Goal: Find specific page/section: Find specific page/section

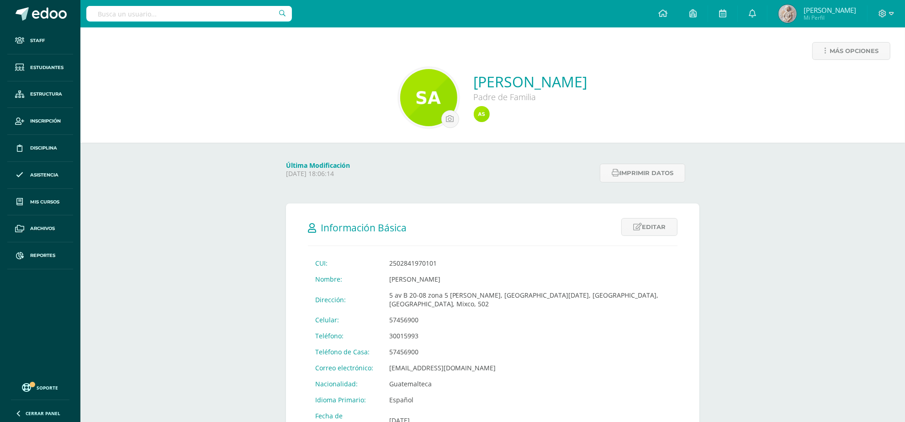
click at [177, 17] on input "text" at bounding box center [189, 14] width 206 height 16
click at [169, 11] on input "text" at bounding box center [189, 14] width 206 height 16
type input "[PERSON_NAME]"
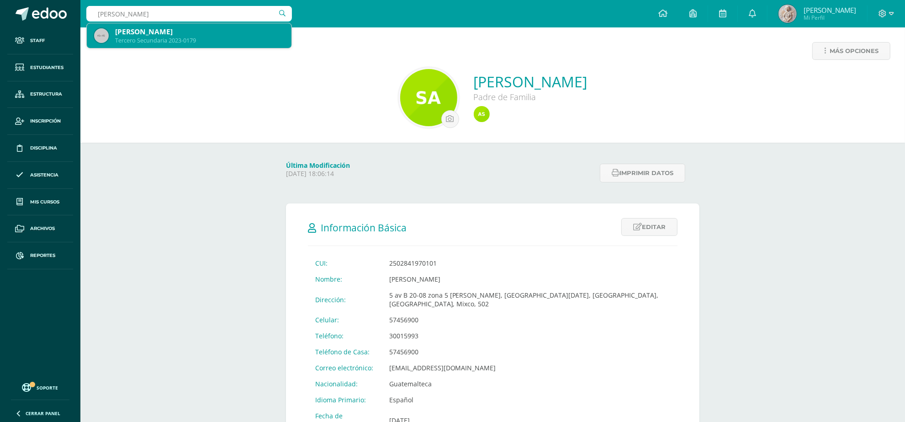
click at [178, 28] on div "[PERSON_NAME]" at bounding box center [199, 32] width 169 height 10
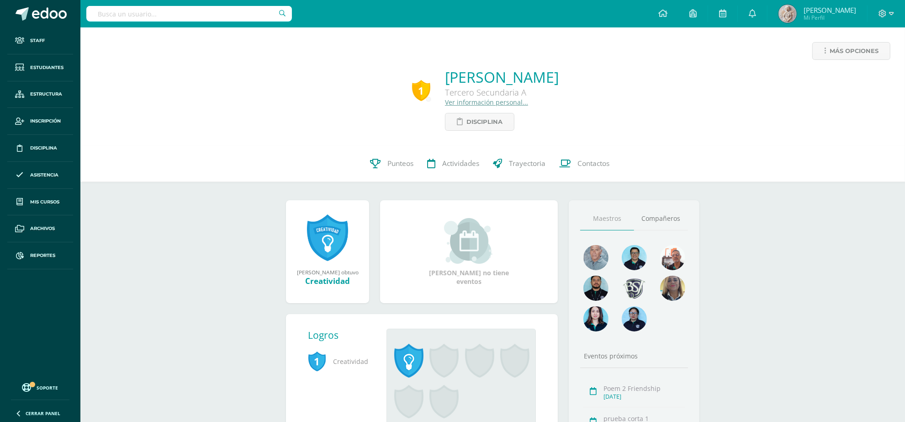
click at [451, 103] on link "Ver información personal..." at bounding box center [486, 102] width 83 height 9
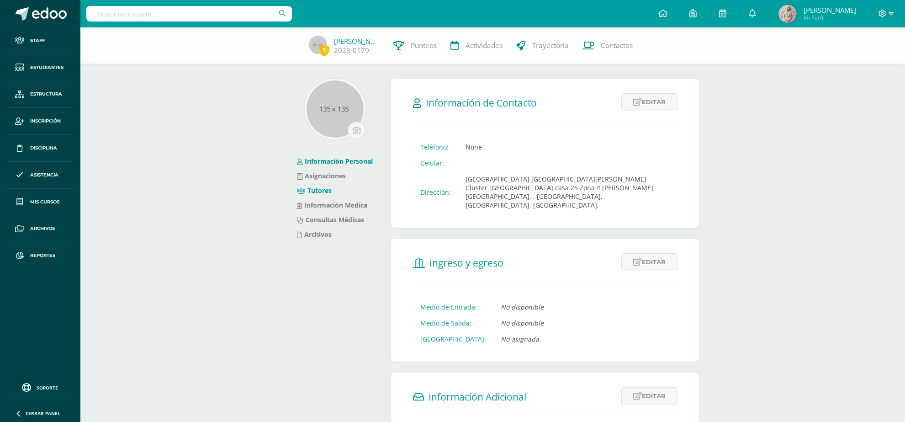
click at [315, 192] on link "Tutores" at bounding box center [314, 190] width 35 height 9
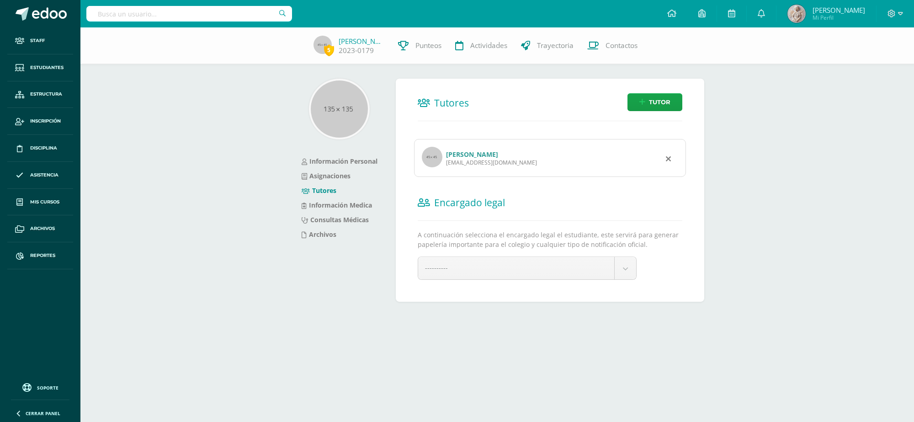
click at [498, 156] on link "[PERSON_NAME]" at bounding box center [472, 154] width 52 height 9
